Goal: Task Accomplishment & Management: Use online tool/utility

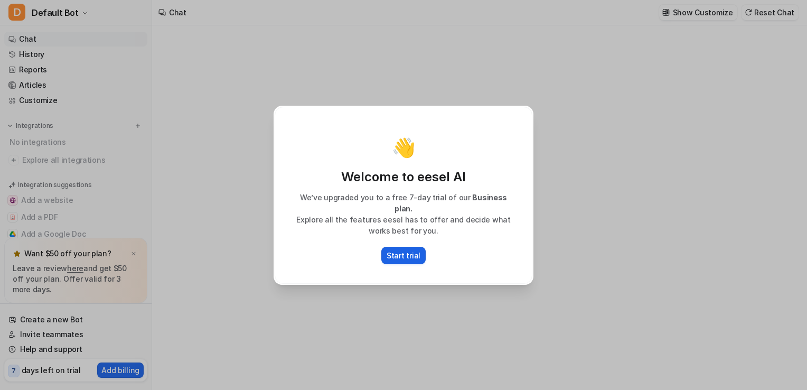
click at [410, 252] on p "Start trial" at bounding box center [403, 255] width 34 height 11
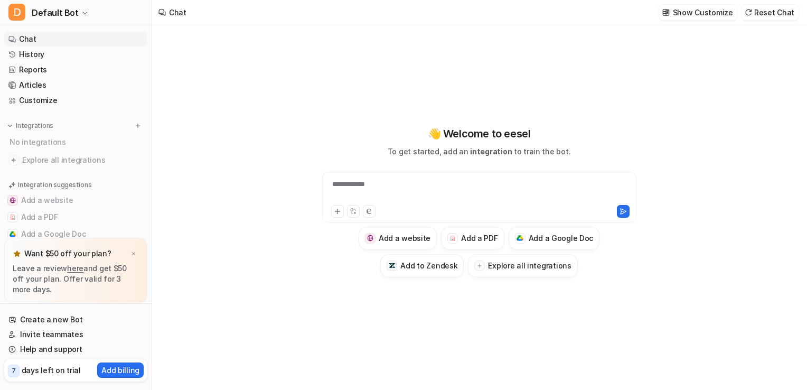
type textarea "**********"
click at [484, 239] on h3 "Add a PDF" at bounding box center [479, 237] width 36 height 11
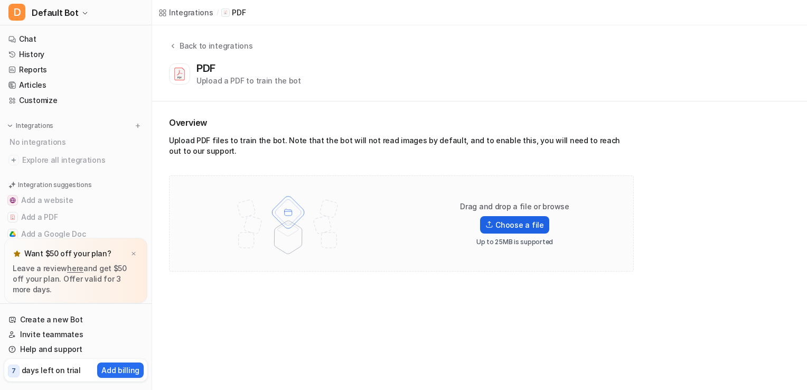
click at [520, 225] on label "Choose a file" at bounding box center [514, 224] width 69 height 17
click at [0, 0] on input "Choose a file" at bounding box center [0, 0] width 0 height 0
click at [499, 222] on label "Choose a file" at bounding box center [514, 224] width 69 height 17
click at [0, 0] on input "Choose a file" at bounding box center [0, 0] width 0 height 0
click at [129, 222] on icon at bounding box center [132, 219] width 11 height 11
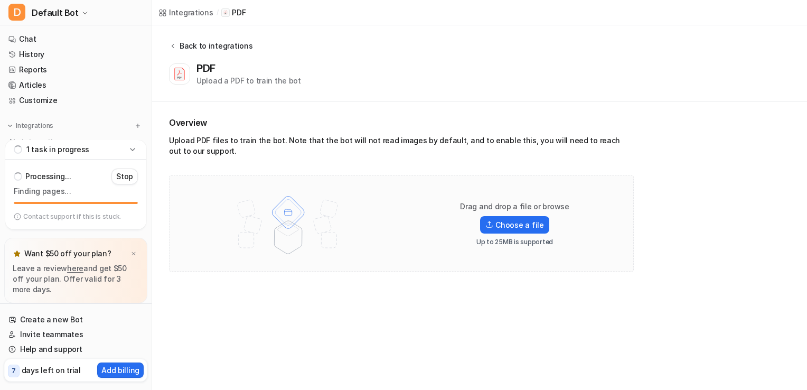
click at [175, 45] on icon at bounding box center [172, 46] width 7 height 8
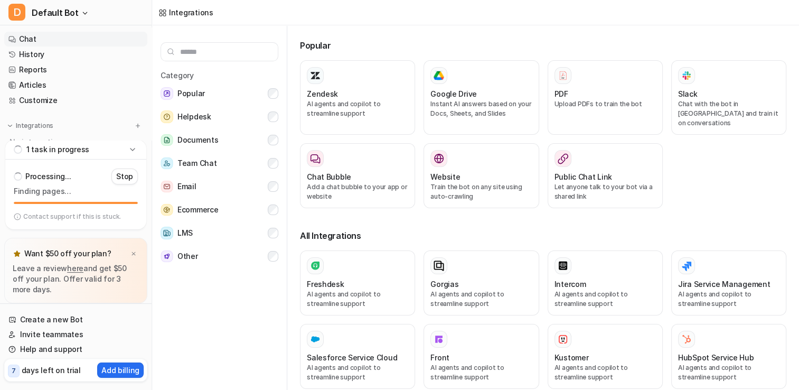
click at [14, 35] on icon at bounding box center [11, 39] width 7 height 33
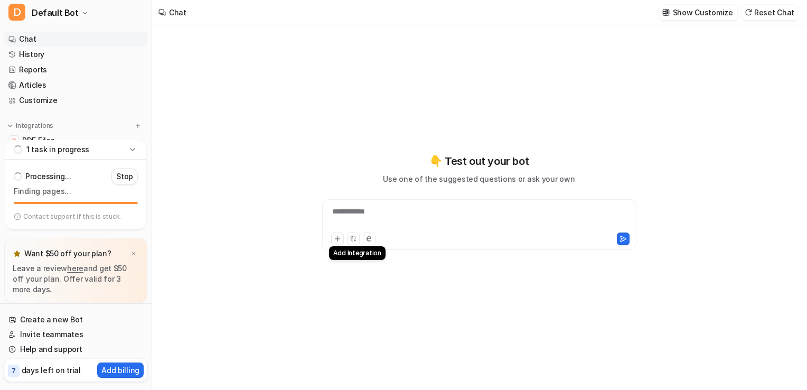
click at [337, 235] on icon at bounding box center [337, 238] width 7 height 7
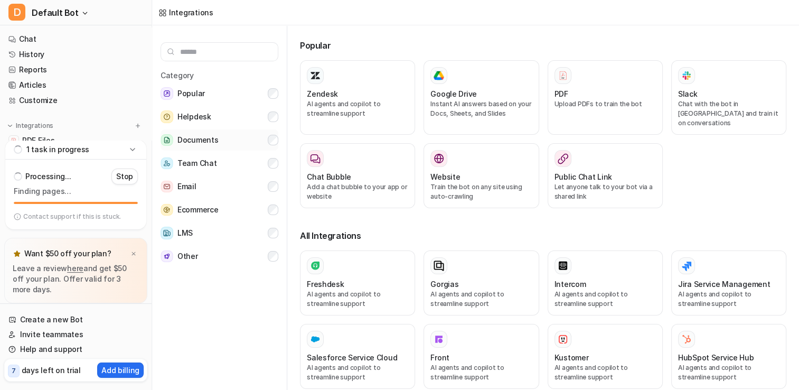
click at [215, 138] on span "Documents" at bounding box center [197, 140] width 41 height 13
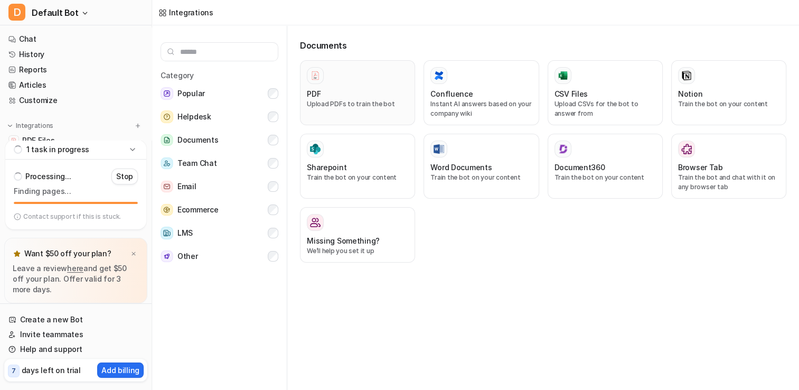
click at [332, 68] on div at bounding box center [357, 75] width 101 height 17
